Goal: Task Accomplishment & Management: Manage account settings

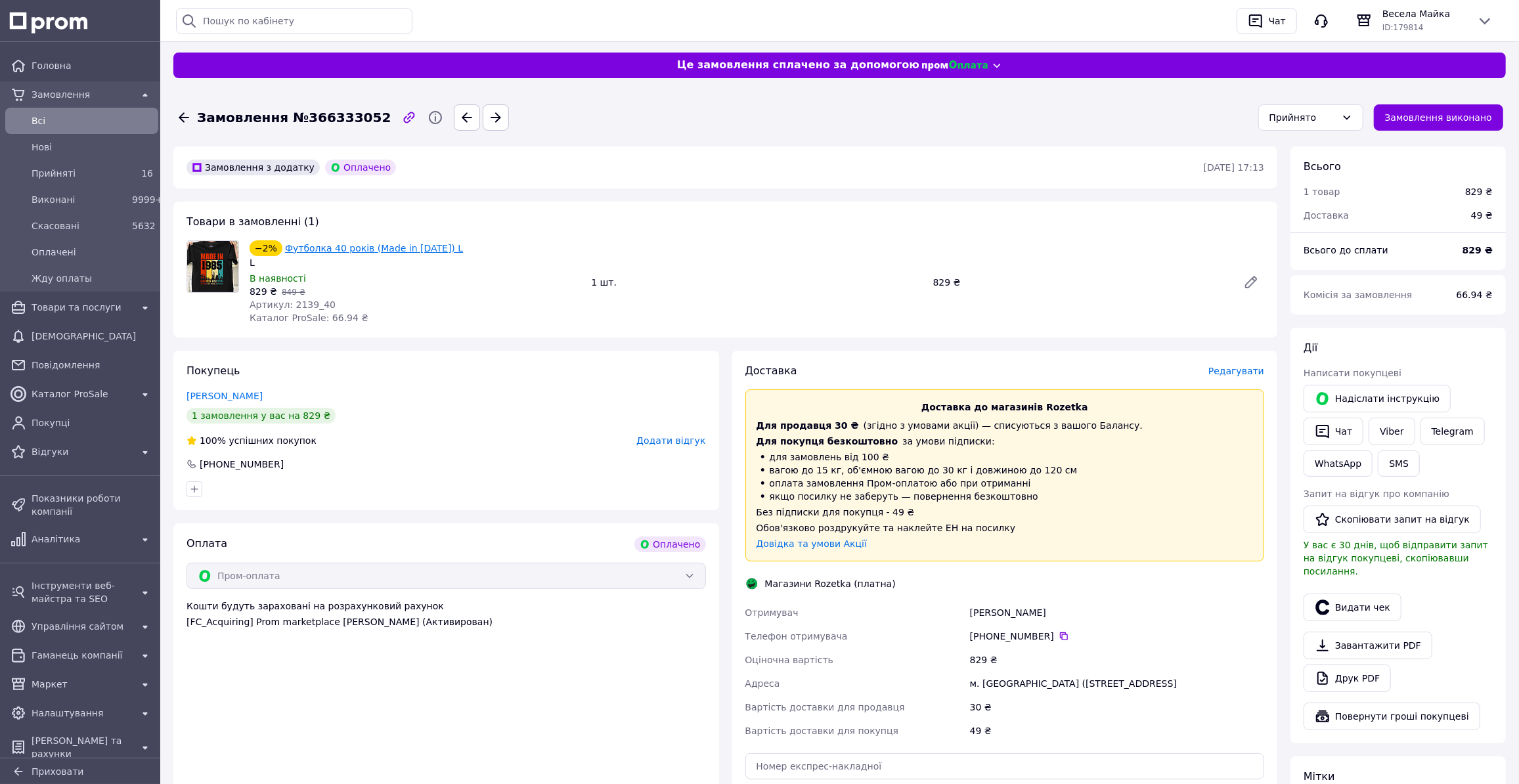
click at [387, 252] on link "Футболка 40 років (Made in [DATE]) L" at bounding box center [374, 248] width 178 height 11
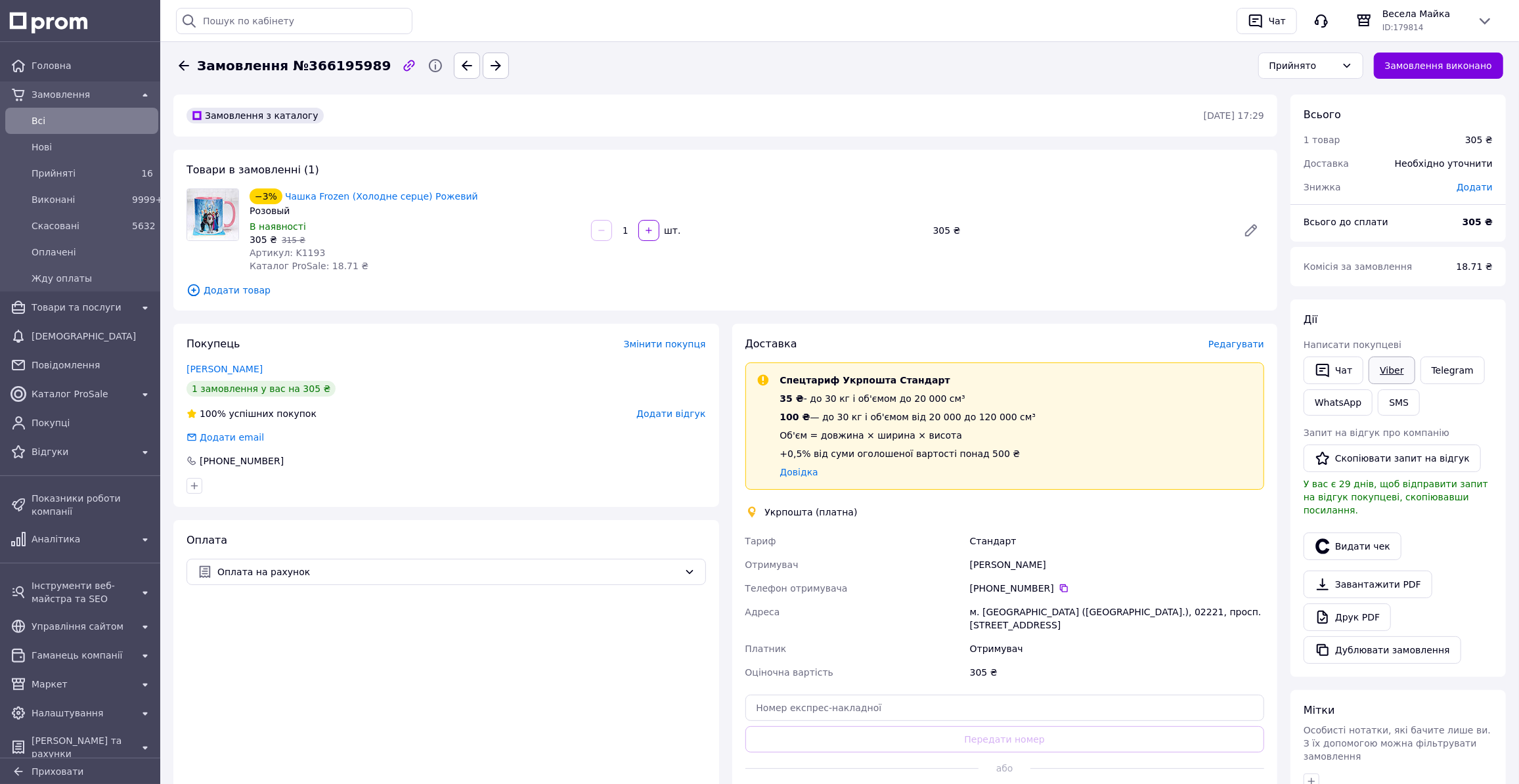
click at [1385, 368] on link "Viber" at bounding box center [1391, 369] width 46 height 28
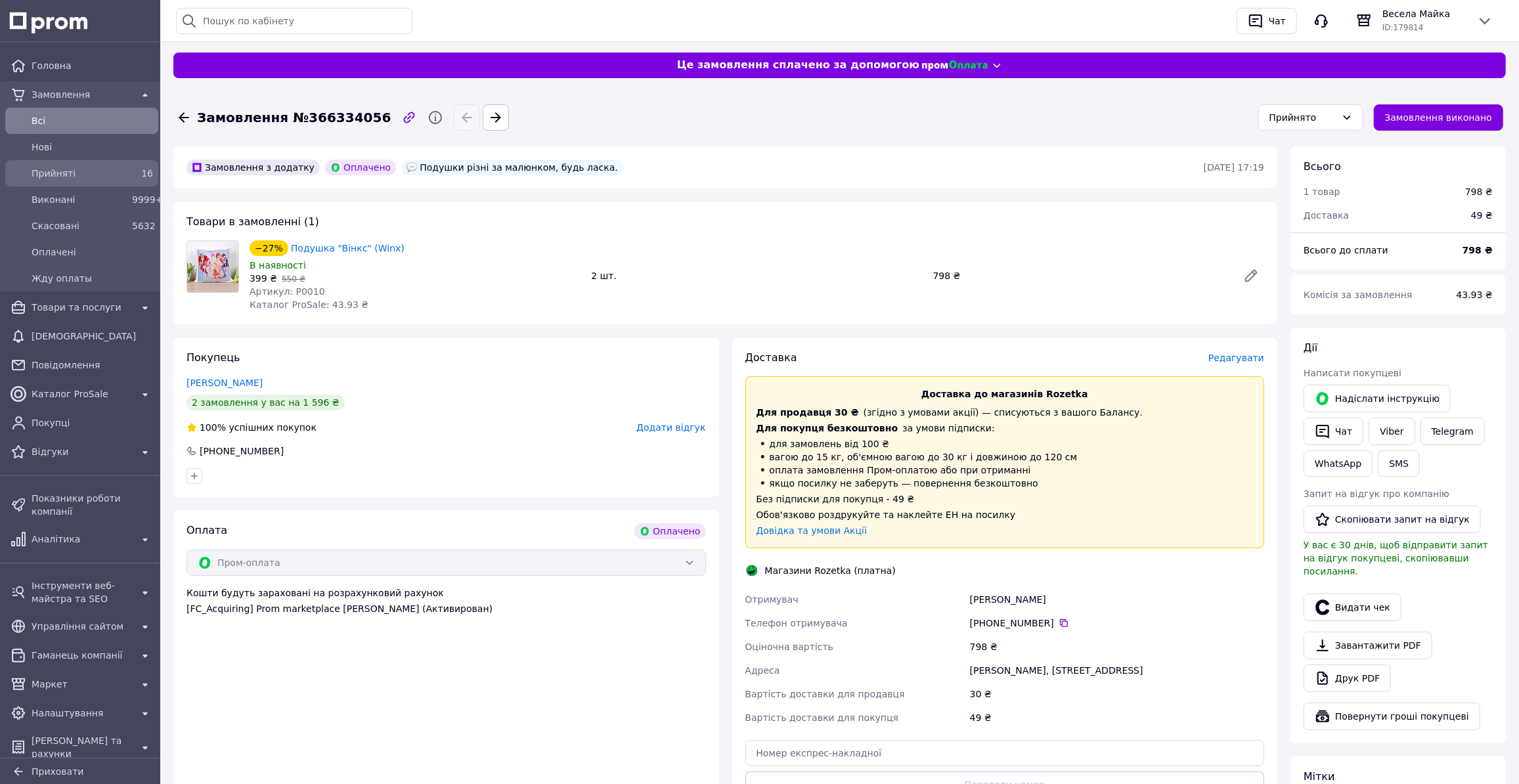
click at [62, 168] on span "Прийняті" at bounding box center [79, 174] width 95 height 13
